Goal: Task Accomplishment & Management: Complete application form

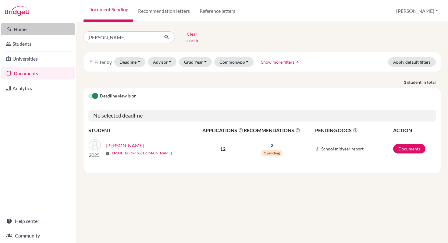
click at [30, 29] on link "Home" at bounding box center [37, 29] width 73 height 12
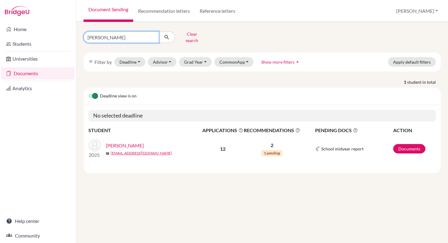
click at [153, 36] on input "[PERSON_NAME]" at bounding box center [121, 37] width 76 height 12
type input "Shaina"
click button "submit" at bounding box center [167, 37] width 16 height 12
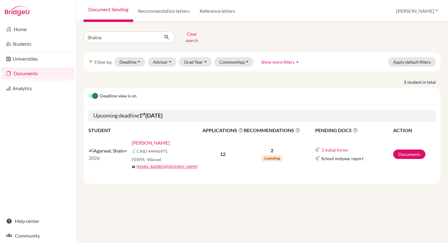
click at [132, 140] on link "Agarwal, Shaina" at bounding box center [151, 142] width 38 height 7
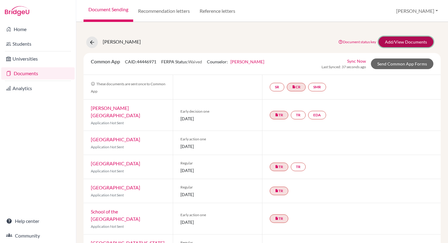
click at [391, 43] on link "Add/View Documents" at bounding box center [405, 42] width 55 height 11
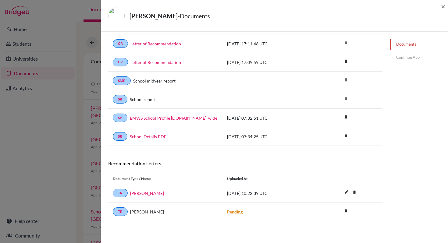
scroll to position [46, 0]
click at [407, 58] on link "Common App" at bounding box center [419, 57] width 58 height 11
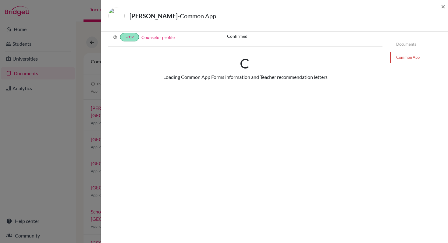
scroll to position [46, 0]
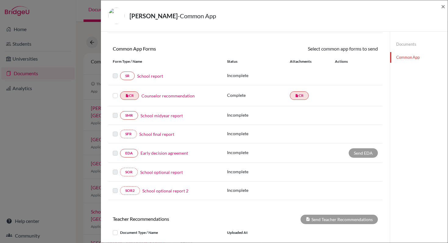
click at [156, 97] on link "Counselor recommendation" at bounding box center [167, 96] width 53 height 6
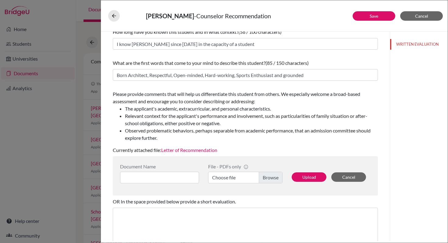
scroll to position [48, 0]
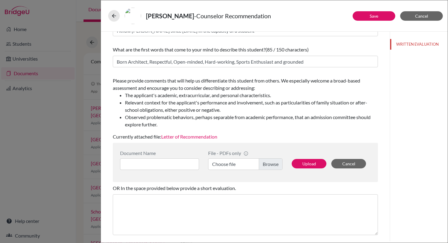
click at [199, 138] on link "Letter of Recommendation" at bounding box center [189, 137] width 56 height 6
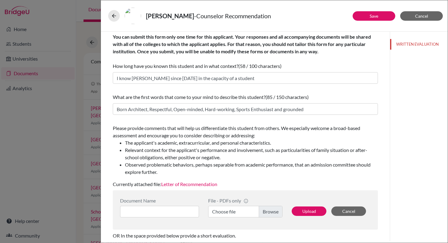
scroll to position [0, 0]
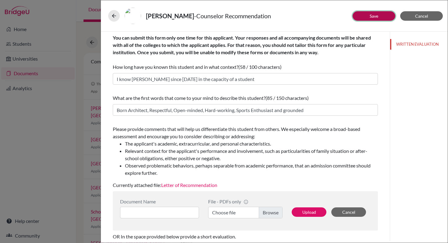
click at [371, 16] on link "Save" at bounding box center [374, 15] width 9 height 5
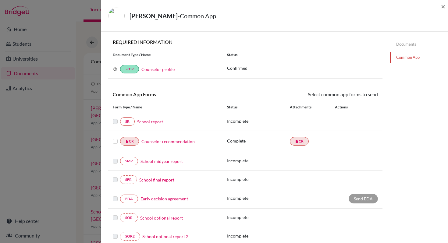
click at [401, 46] on link "Documents" at bounding box center [419, 44] width 58 height 11
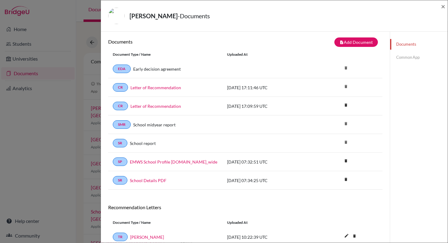
scroll to position [5, 0]
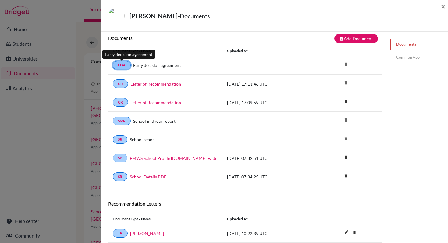
click at [122, 66] on link "EDA" at bounding box center [122, 65] width 18 height 9
click at [441, 6] on span "×" at bounding box center [443, 6] width 4 height 9
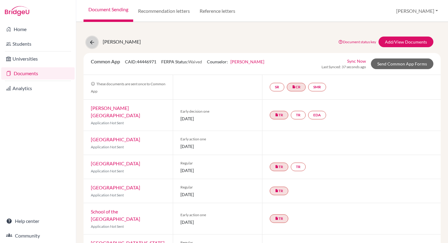
click at [91, 42] on icon at bounding box center [92, 42] width 6 height 6
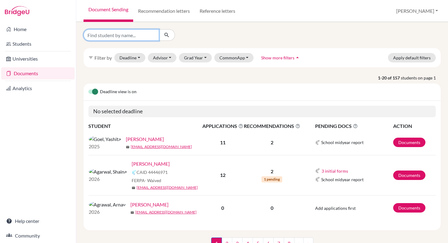
click at [125, 36] on input "Find student by name..." at bounding box center [121, 35] width 76 height 12
click at [91, 36] on input "Aditya" at bounding box center [121, 35] width 76 height 12
type input "Aaditya"
click button "submit" at bounding box center [167, 35] width 16 height 12
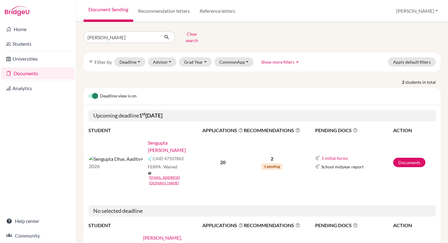
click at [148, 140] on link "Sengupta [PERSON_NAME]" at bounding box center [177, 146] width 58 height 15
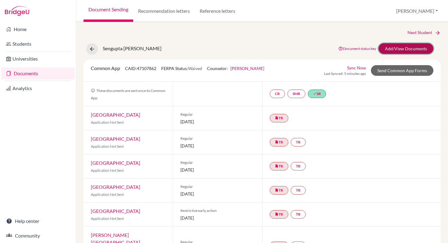
click at [400, 50] on link "Add/View Documents" at bounding box center [405, 48] width 55 height 11
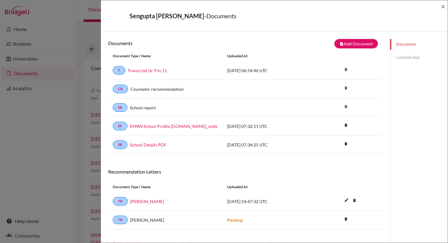
scroll to position [12, 0]
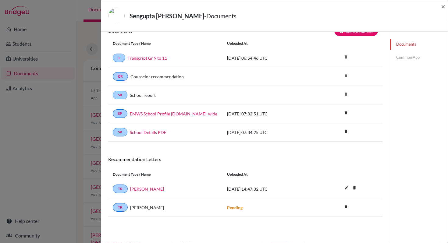
click at [397, 59] on link "Common App" at bounding box center [419, 57] width 58 height 11
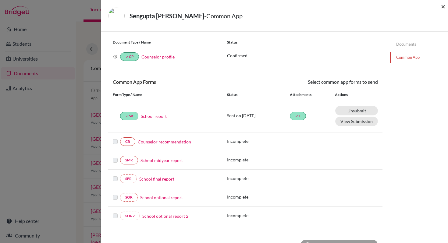
click at [444, 6] on span "×" at bounding box center [443, 6] width 4 height 9
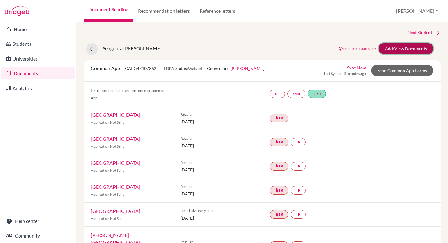
click at [406, 49] on link "Add/View Documents" at bounding box center [405, 48] width 55 height 11
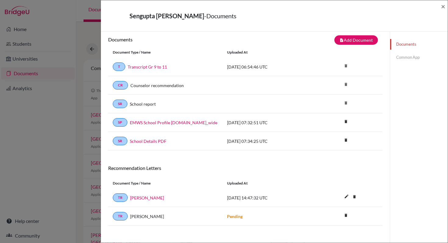
scroll to position [9, 0]
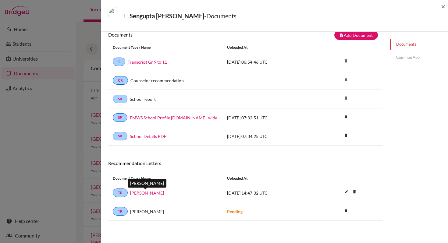
click at [155, 195] on link "[PERSON_NAME]" at bounding box center [147, 193] width 34 height 6
click at [444, 7] on span "×" at bounding box center [443, 6] width 4 height 9
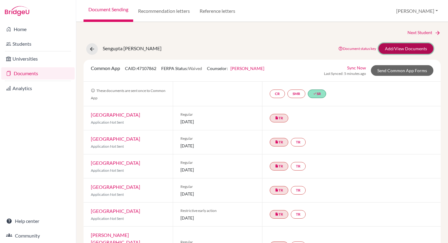
click at [412, 48] on link "Add/View Documents" at bounding box center [405, 48] width 55 height 11
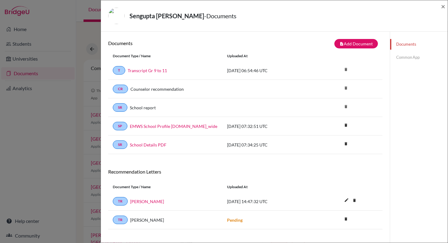
click at [405, 57] on link "Common App" at bounding box center [419, 57] width 58 height 11
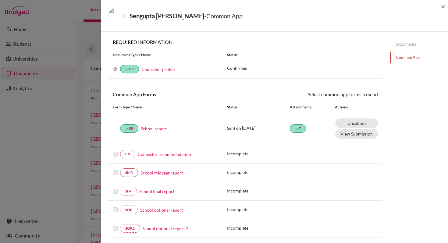
click at [171, 155] on link "Counselor recommendation" at bounding box center [164, 154] width 53 height 6
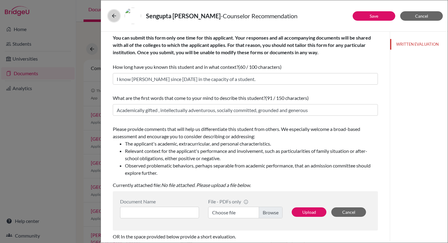
click at [115, 16] on icon at bounding box center [114, 16] width 6 height 6
